Goal: Task Accomplishment & Management: Manage account settings

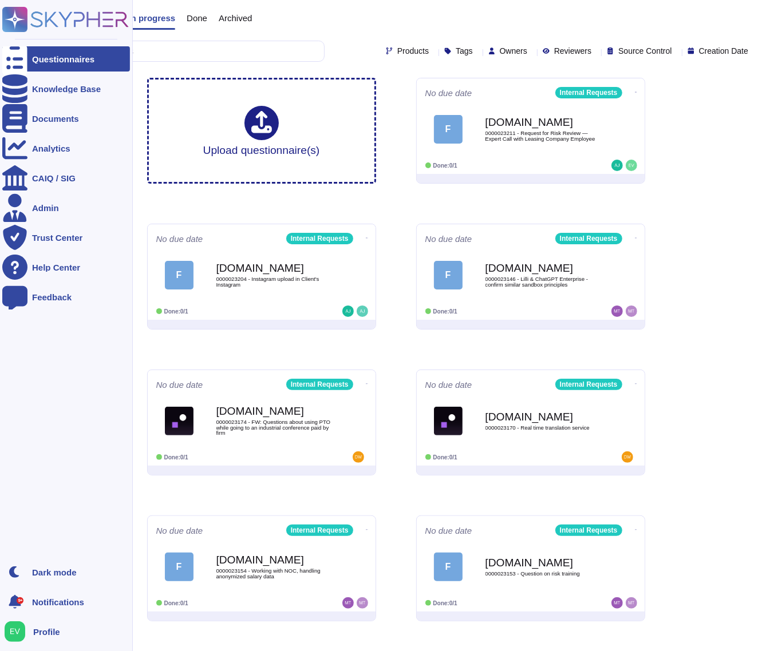
click at [17, 18] on icon at bounding box center [15, 20] width 22 height 22
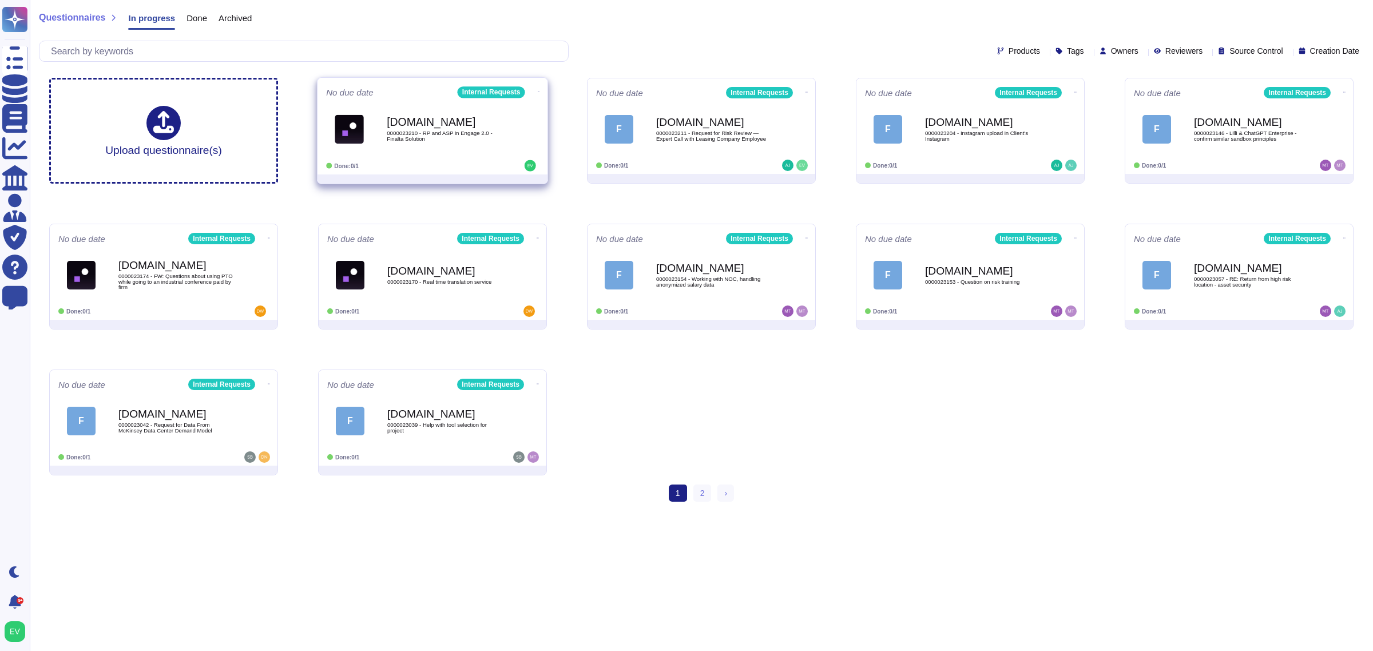
click at [361, 147] on span "[DOMAIN_NAME] 0000023210 - RP and ASP in Engage 2.0 - Finalta Solution" at bounding box center [432, 129] width 213 height 46
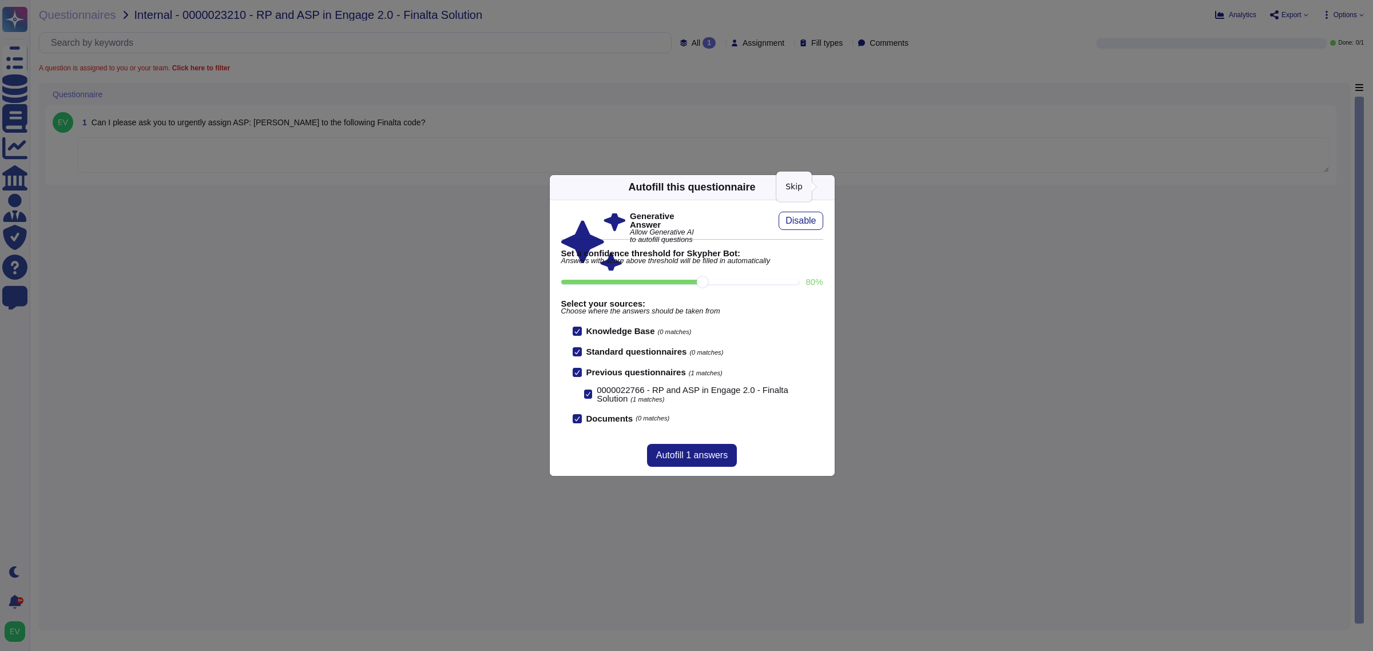
click at [772, 224] on icon at bounding box center [938, 334] width 220 height 220
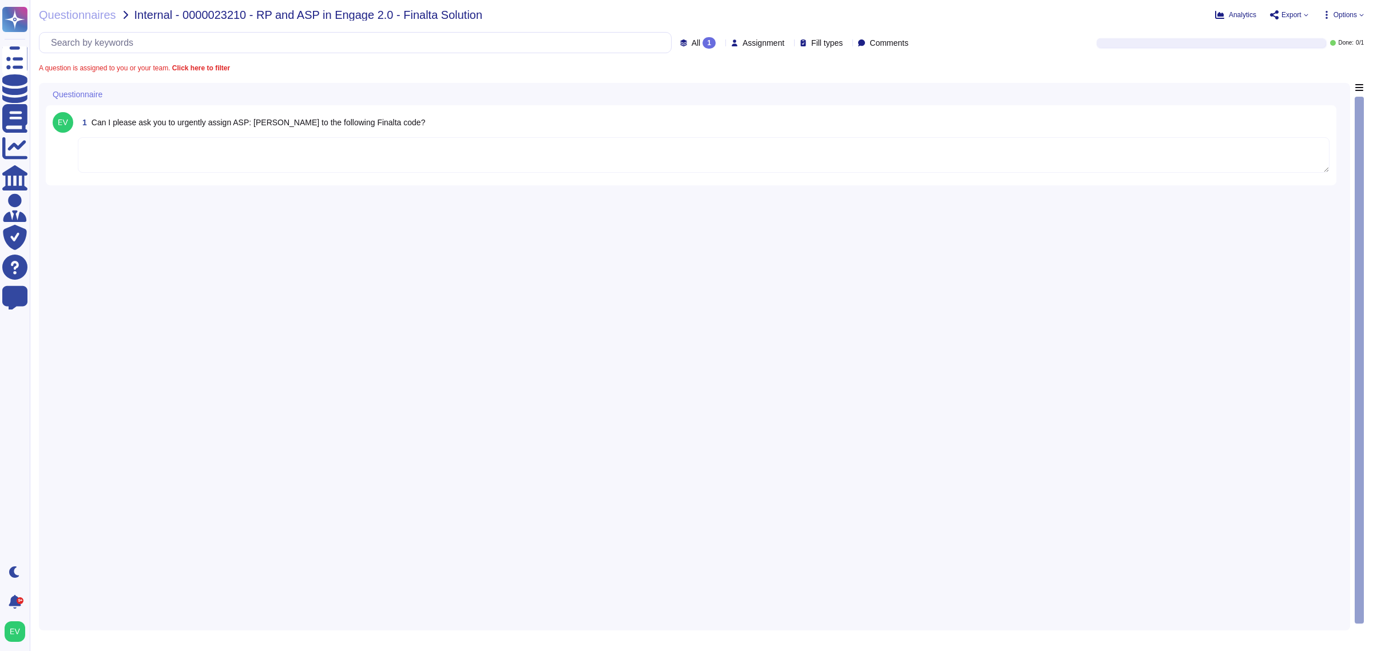
click at [306, 142] on textarea at bounding box center [704, 154] width 1252 height 35
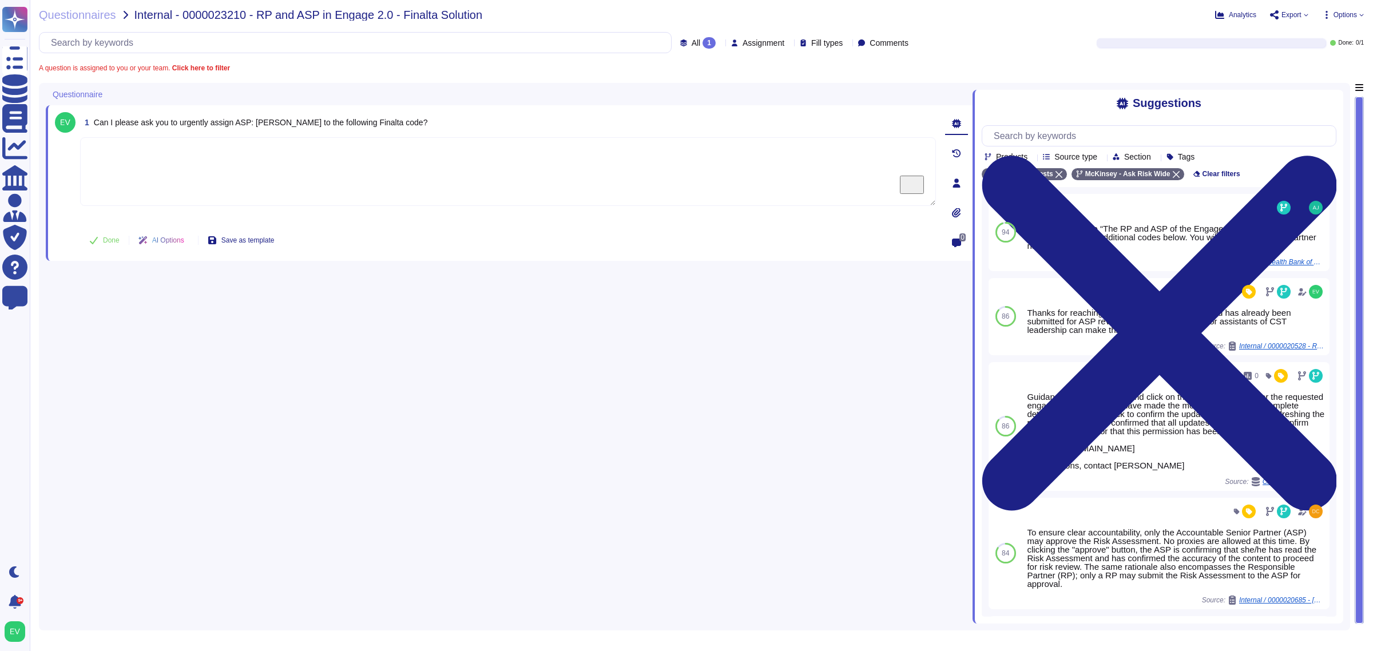
click at [161, 159] on textarea "To enrich screen reader interactions, please activate Accessibility in Grammarl…" at bounding box center [508, 171] width 856 height 69
paste textarea "I just assigned [PERSON_NAME] as the RP and ASP for this engagement: 1434BF01."
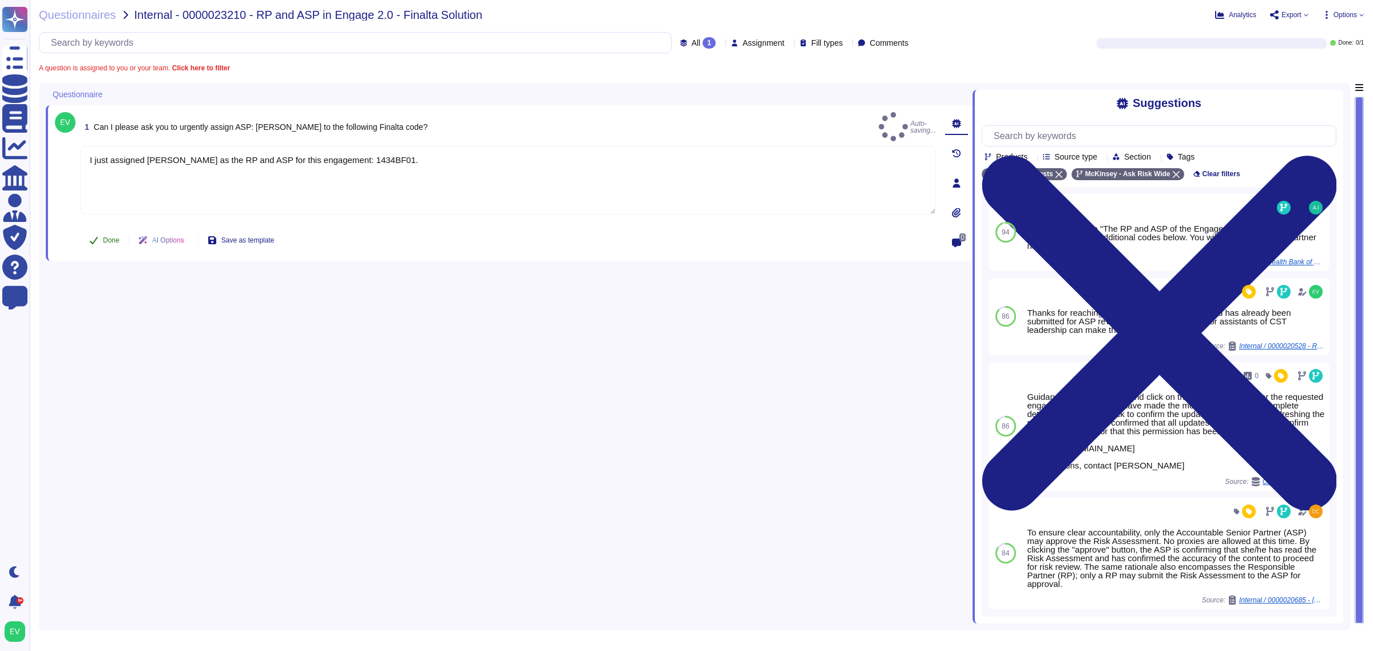
type textarea "I just assigned [PERSON_NAME] as the RP and ASP for this engagement: 1434BF01."
click at [116, 241] on span "Done" at bounding box center [111, 240] width 17 height 7
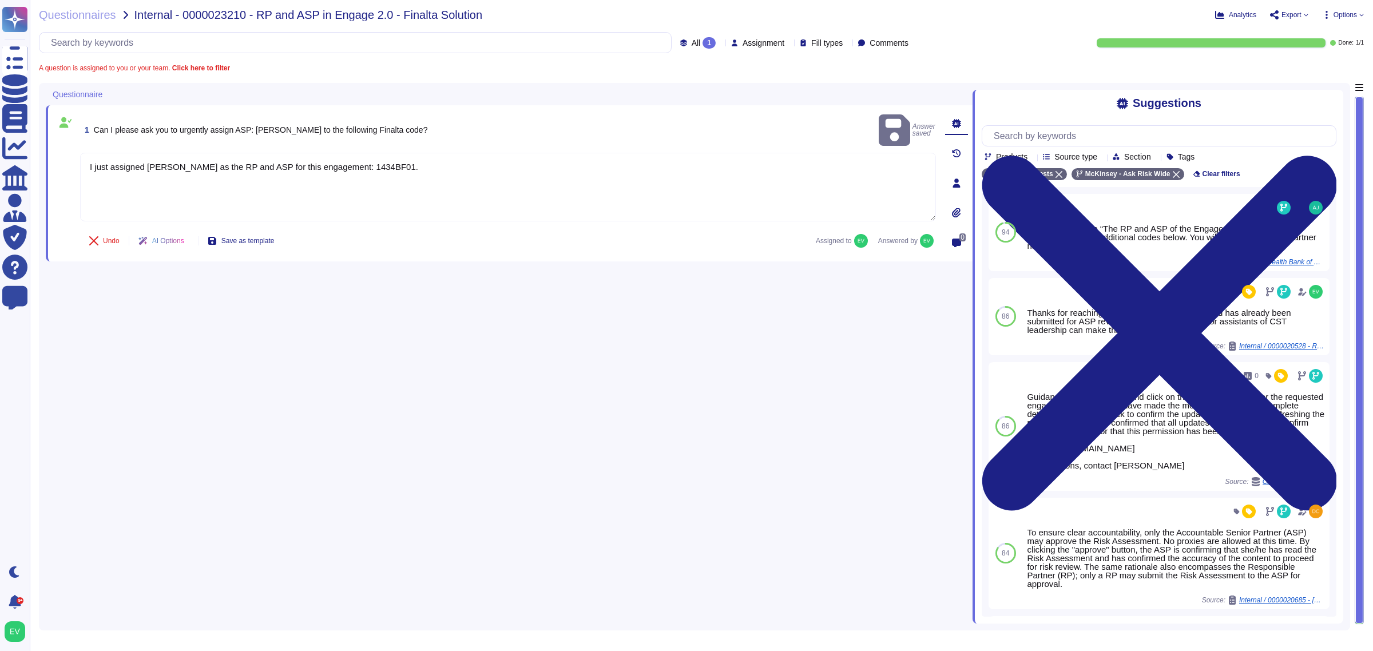
click at [63, 23] on div "Questionnaires Internal - 0000023210 - RP and ASP in Engage 2.0 - Finalta Solut…" at bounding box center [702, 325] width 1344 height 651
click at [61, 17] on span "Questionnaires" at bounding box center [77, 14] width 77 height 11
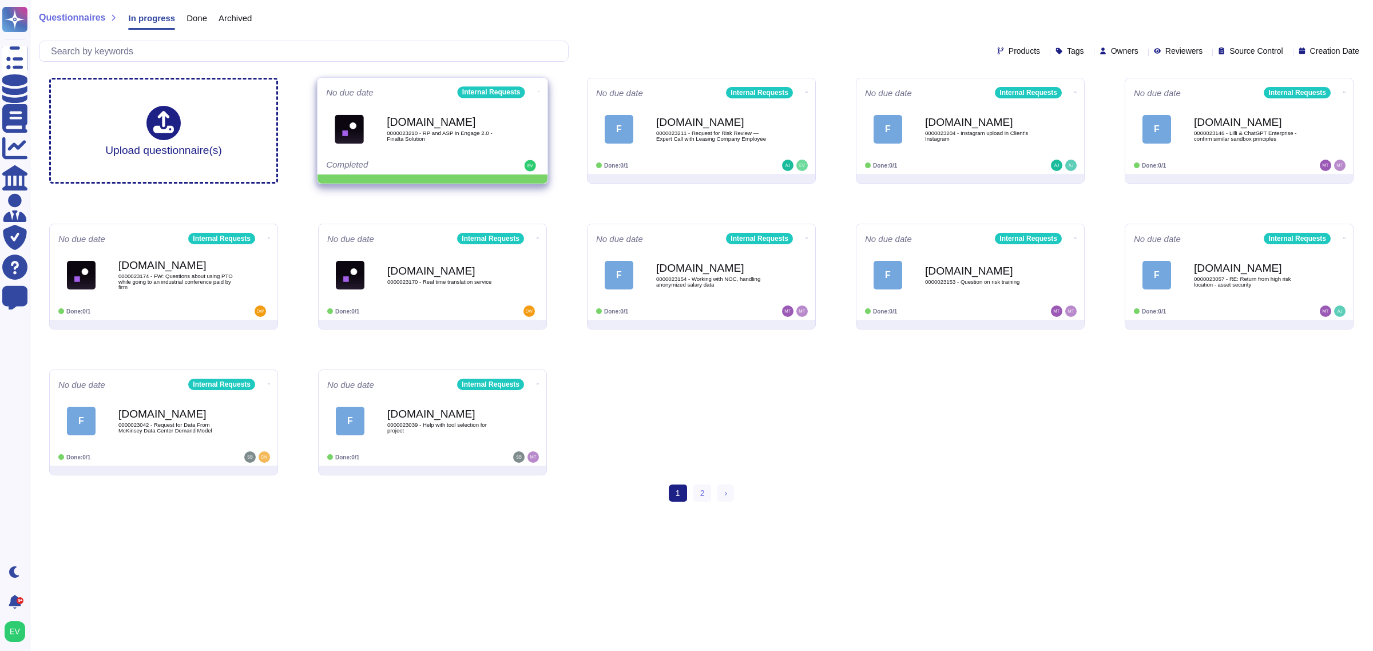
click at [538, 90] on icon at bounding box center [539, 91] width 2 height 3
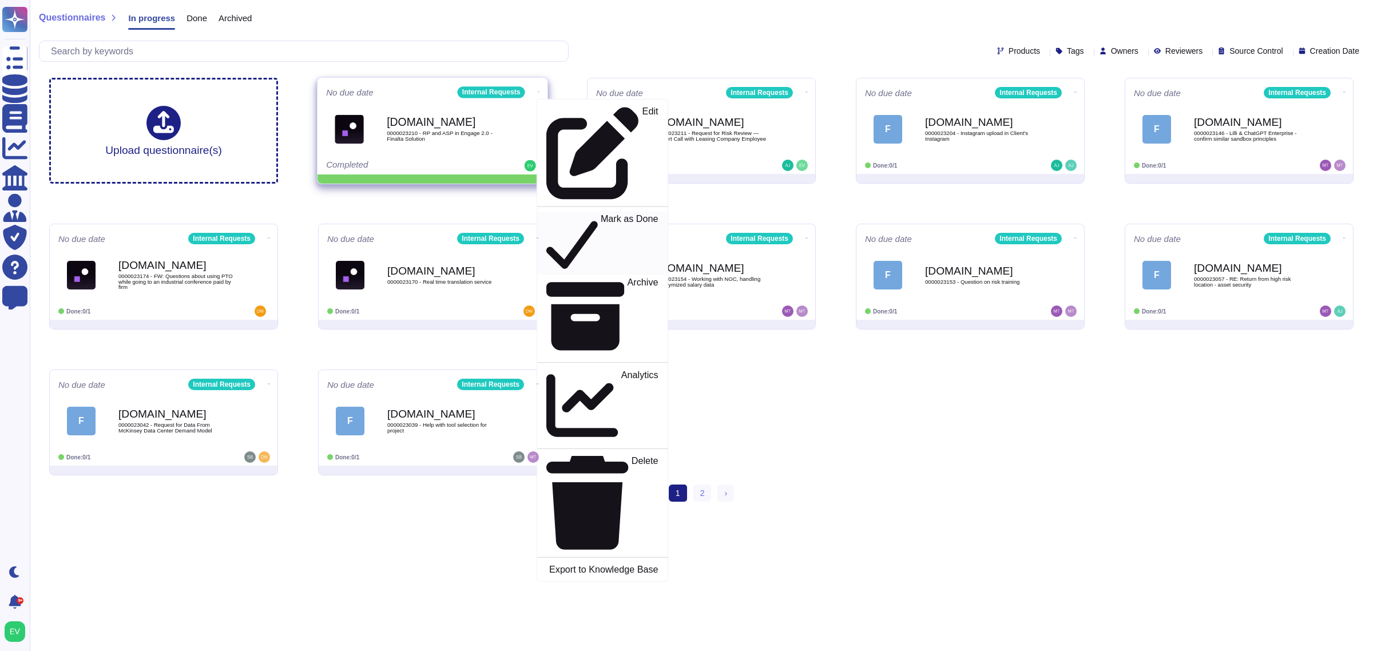
click at [601, 215] on p "Mark as Done" at bounding box center [630, 244] width 58 height 58
